Goal: Check status: Check status

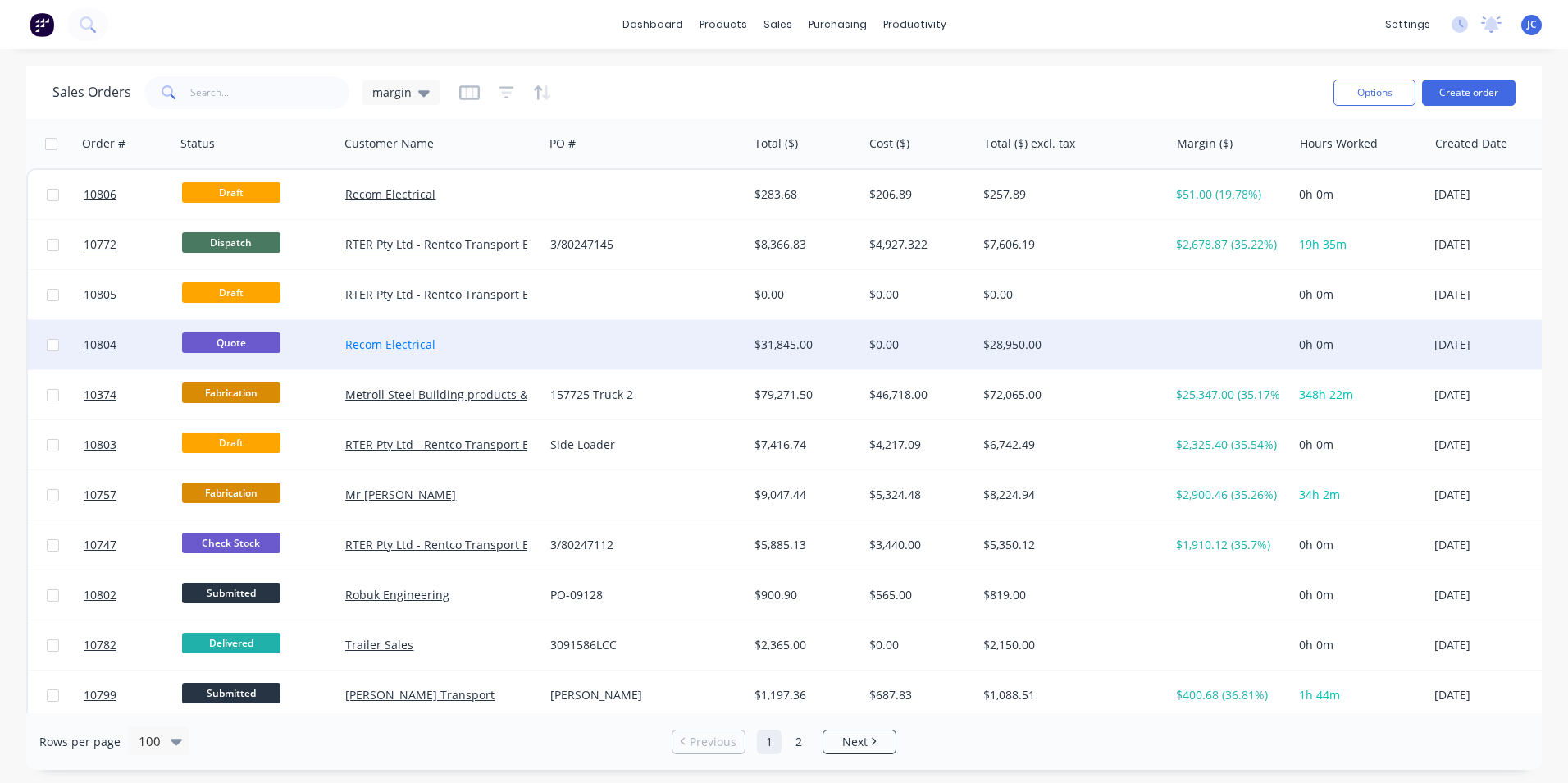
click at [386, 339] on link "Recom Electrical" at bounding box center [390, 344] width 90 height 15
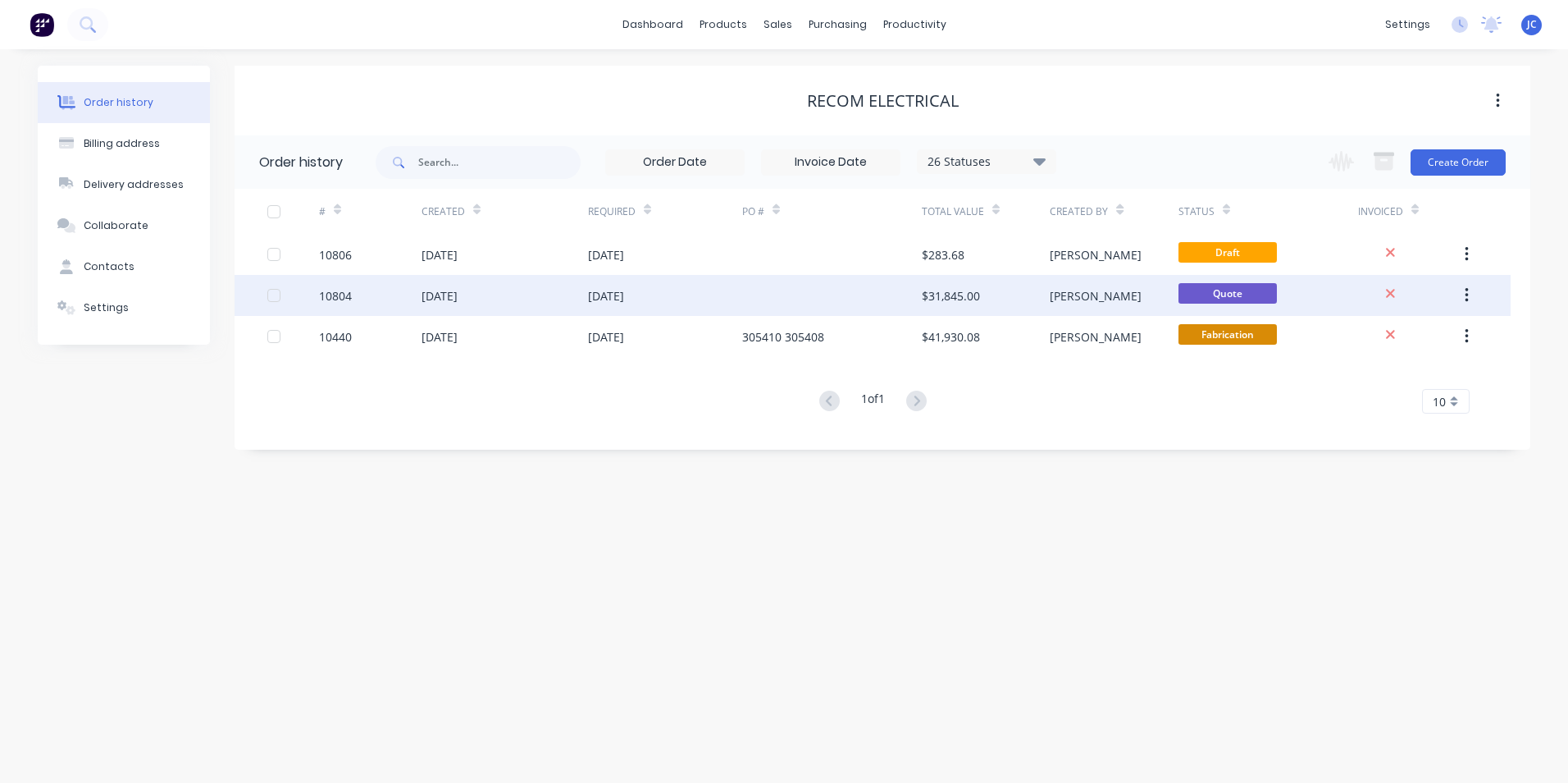
click at [624, 293] on div "[DATE]" at bounding box center [607, 296] width 36 height 17
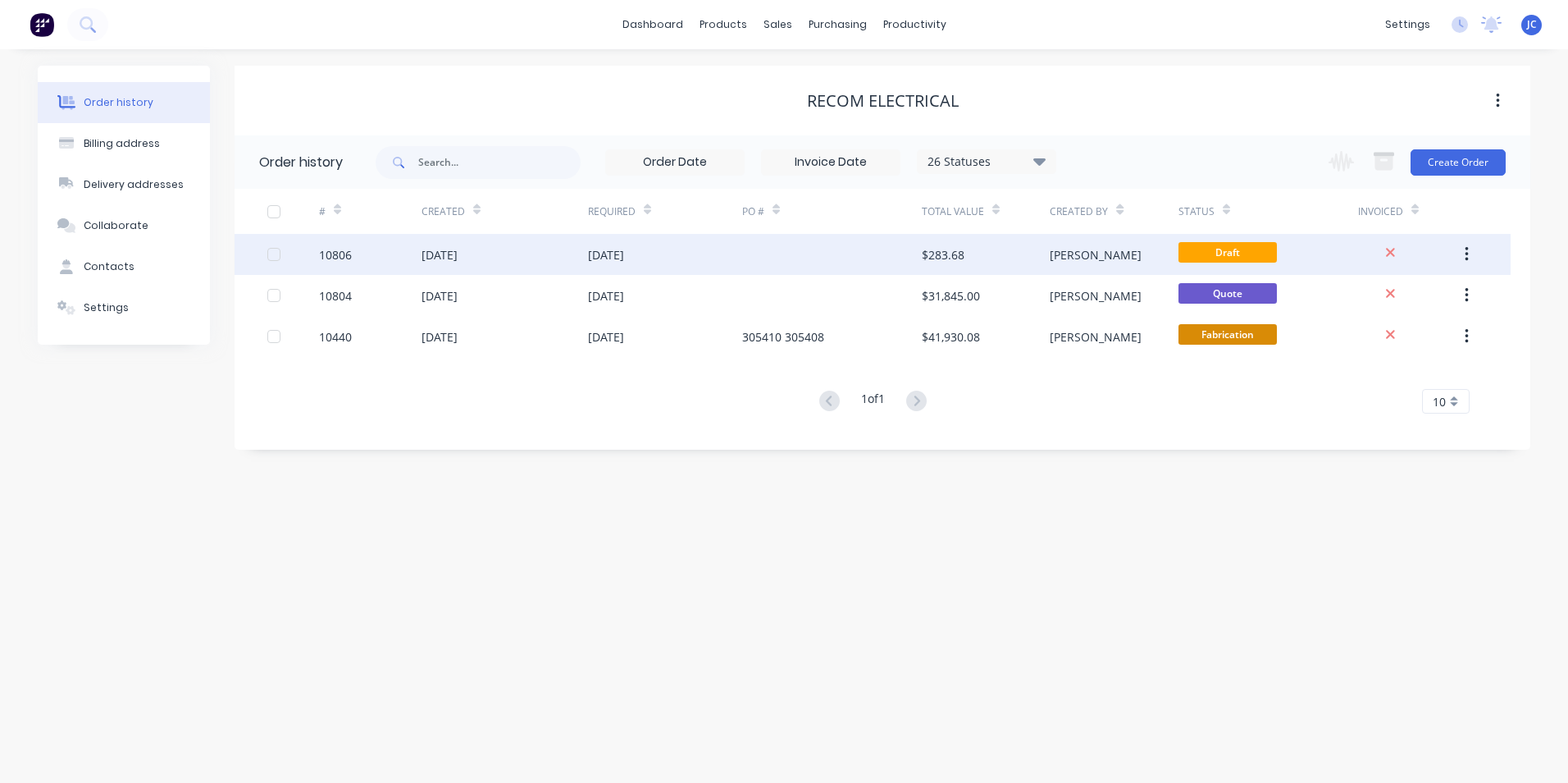
click at [684, 257] on div "[DATE]" at bounding box center [666, 254] width 154 height 41
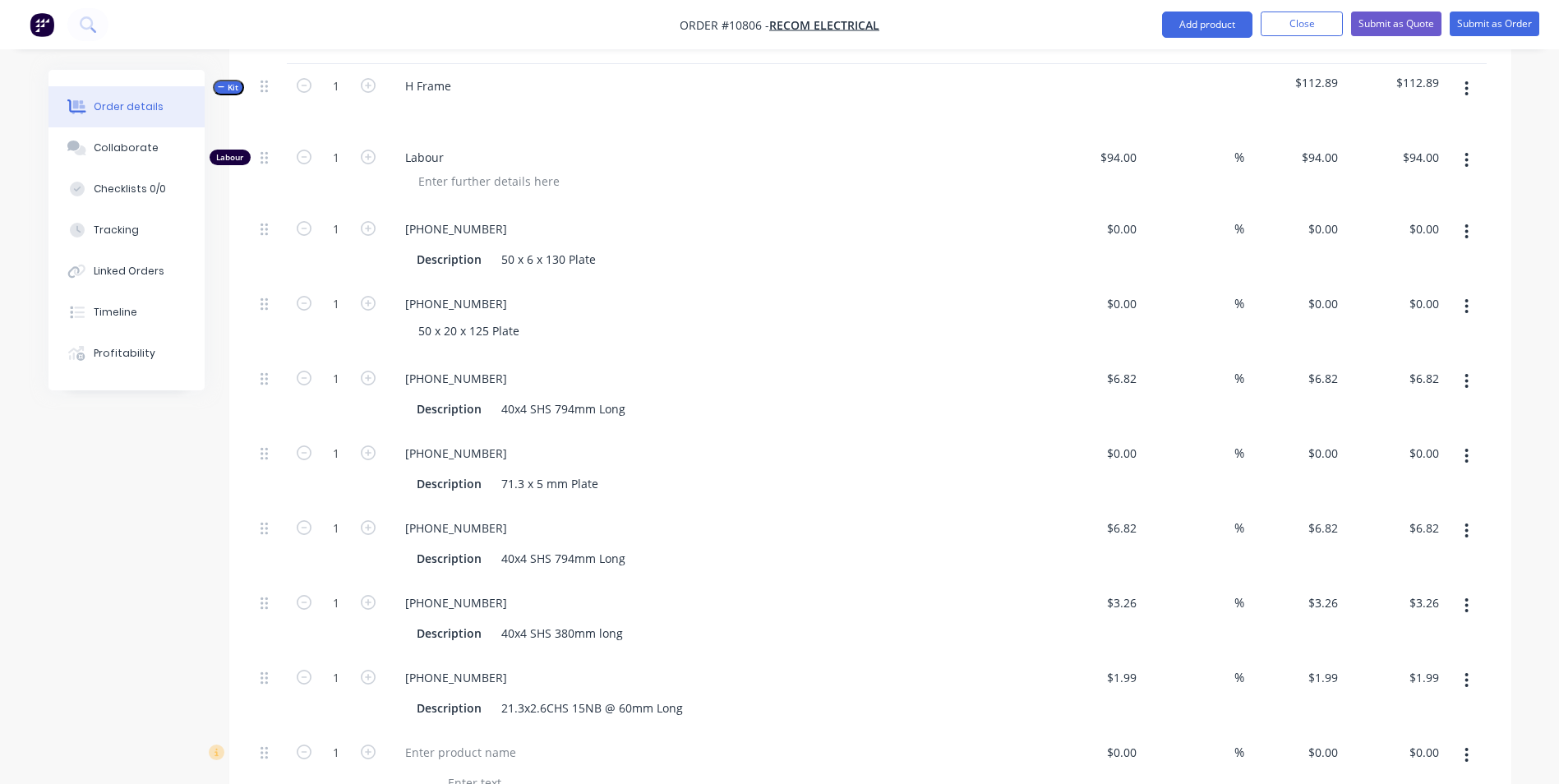
scroll to position [739, 0]
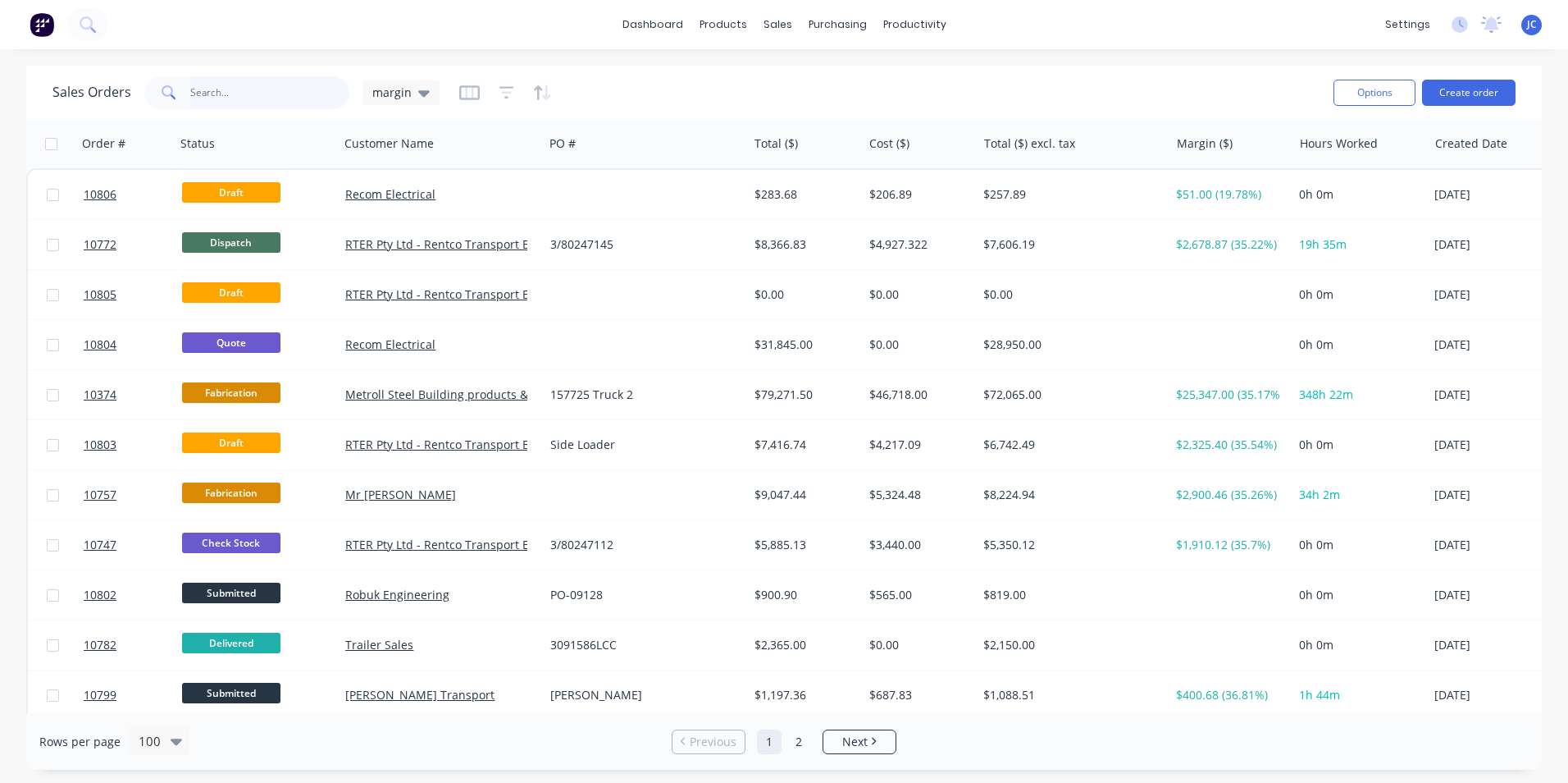
click at [256, 91] on input "text" at bounding box center [270, 93] width 160 height 33
type input "recom"
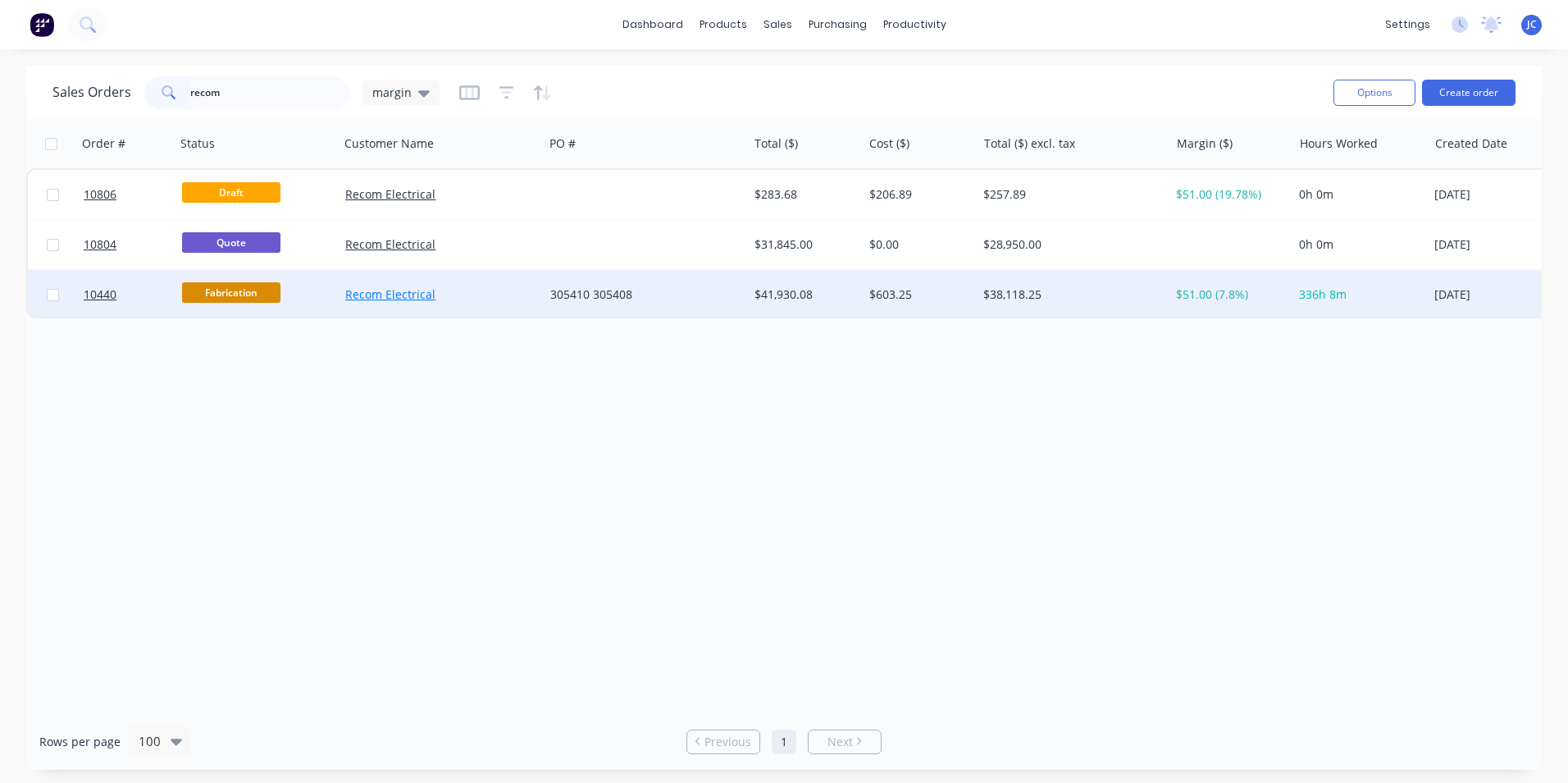
click at [419, 296] on link "Recom Electrical" at bounding box center [390, 294] width 90 height 15
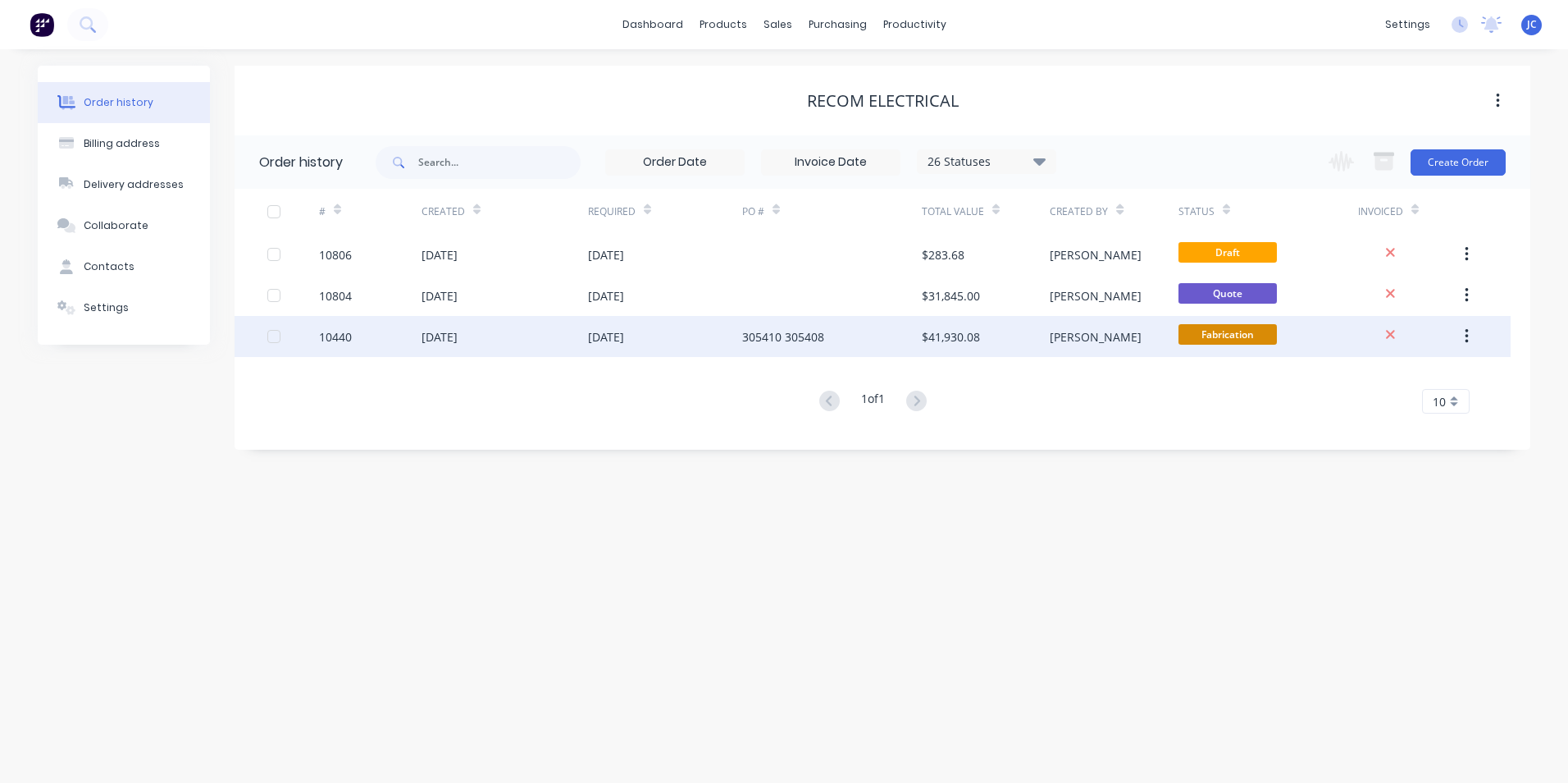
click at [398, 331] on div "10440" at bounding box center [370, 336] width 102 height 41
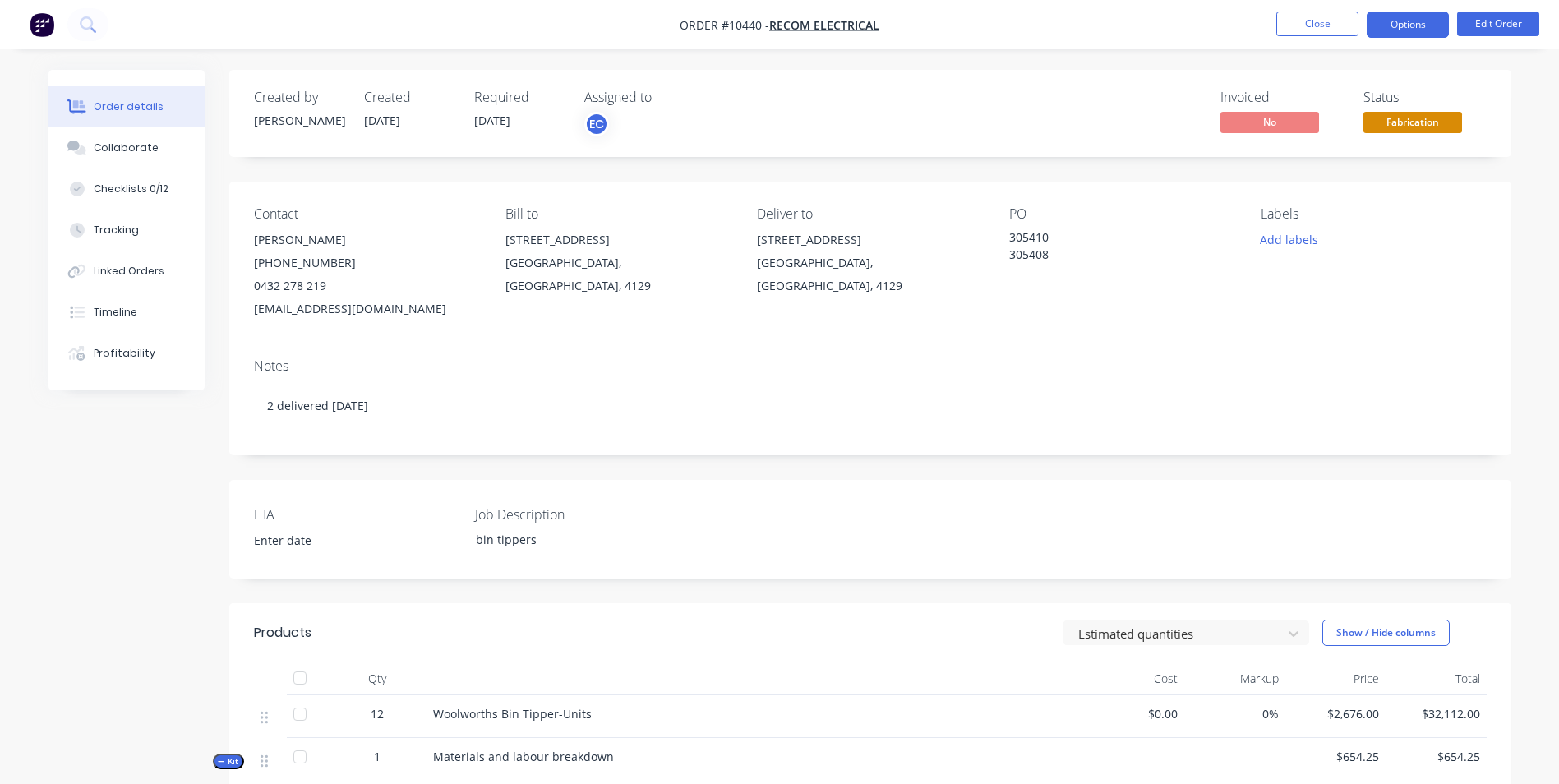
click at [1415, 25] on button "Options" at bounding box center [1407, 25] width 82 height 26
click at [93, 273] on button "Linked Orders" at bounding box center [126, 271] width 156 height 41
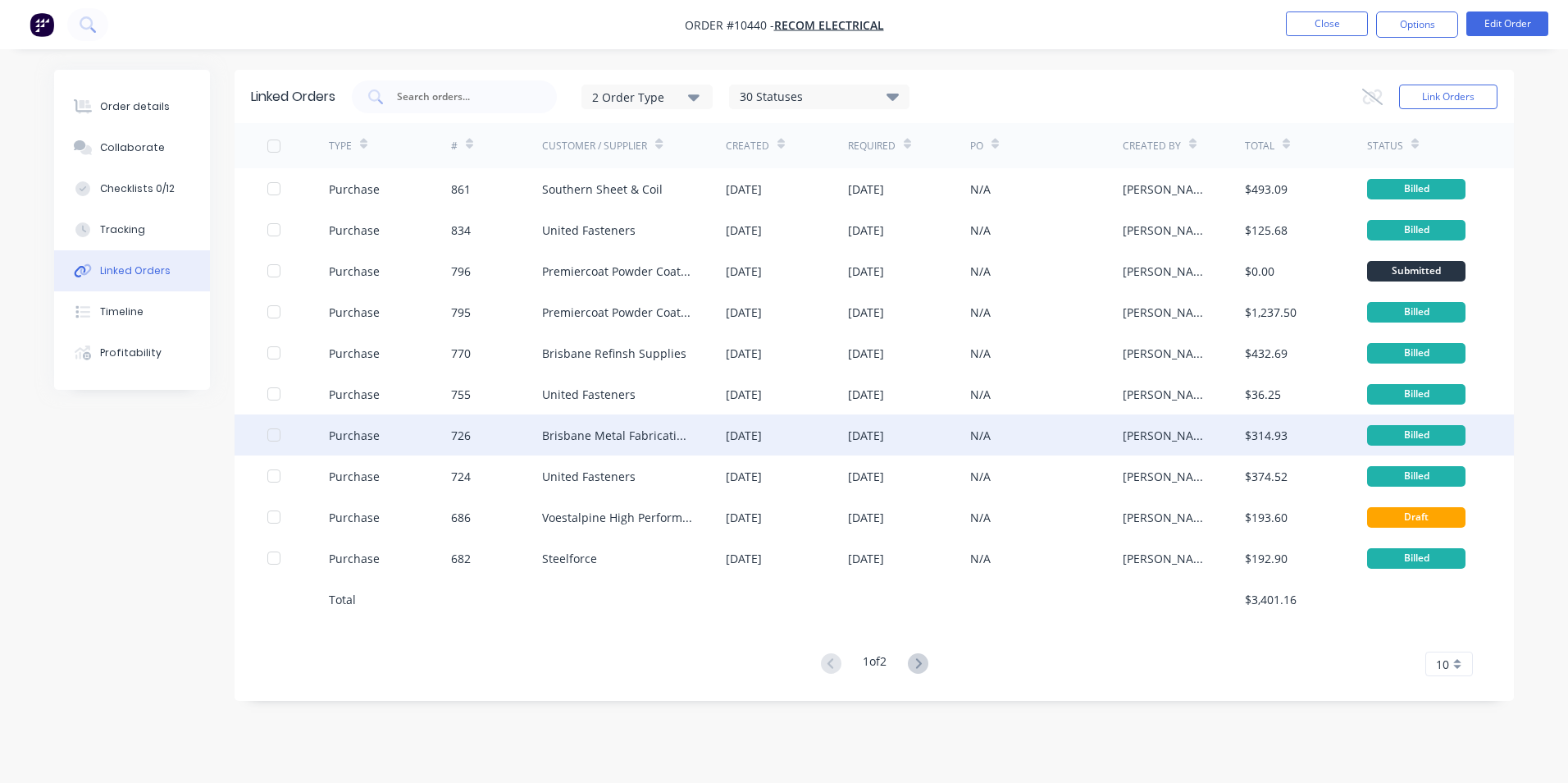
click at [514, 446] on div "726" at bounding box center [496, 435] width 92 height 41
